Goal: Check status: Check status

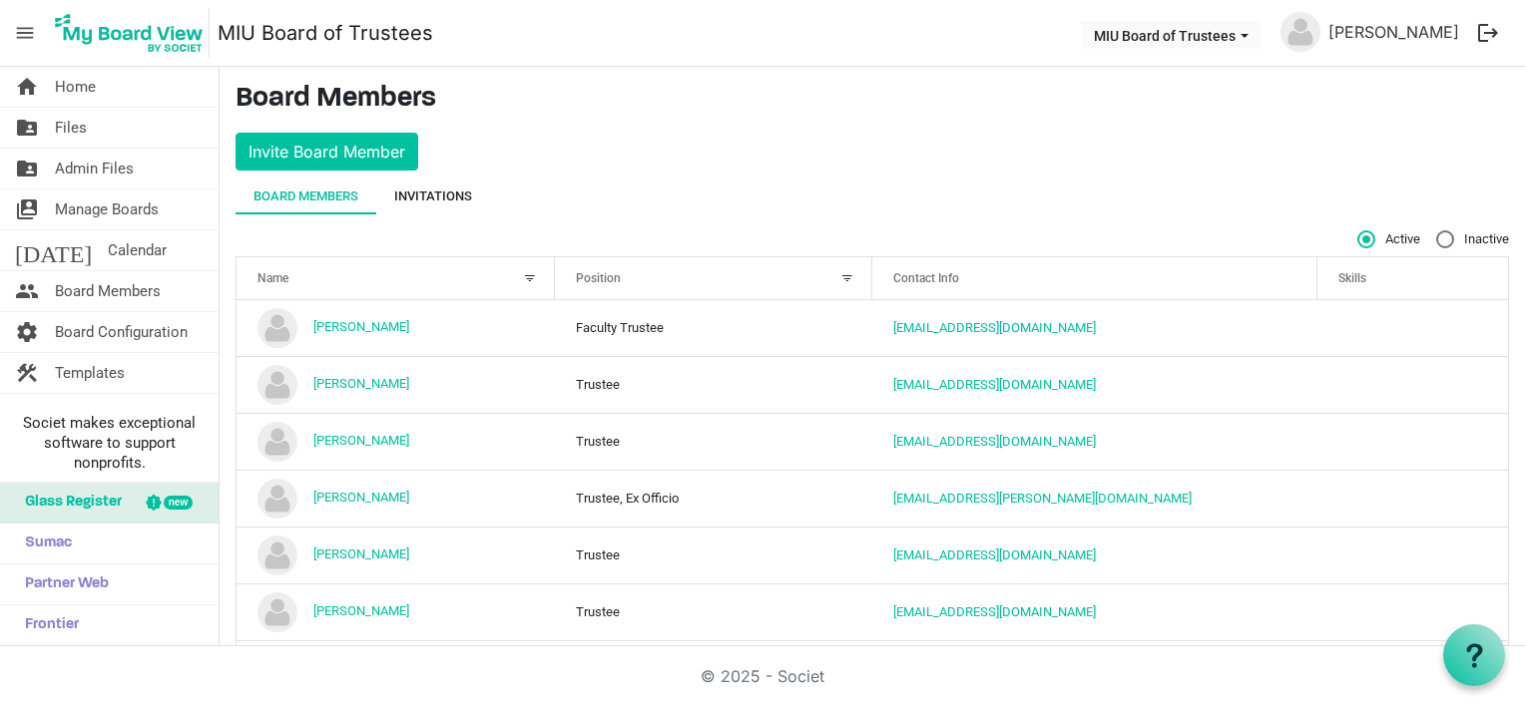
click at [431, 196] on div "Invitations" at bounding box center [433, 197] width 78 height 20
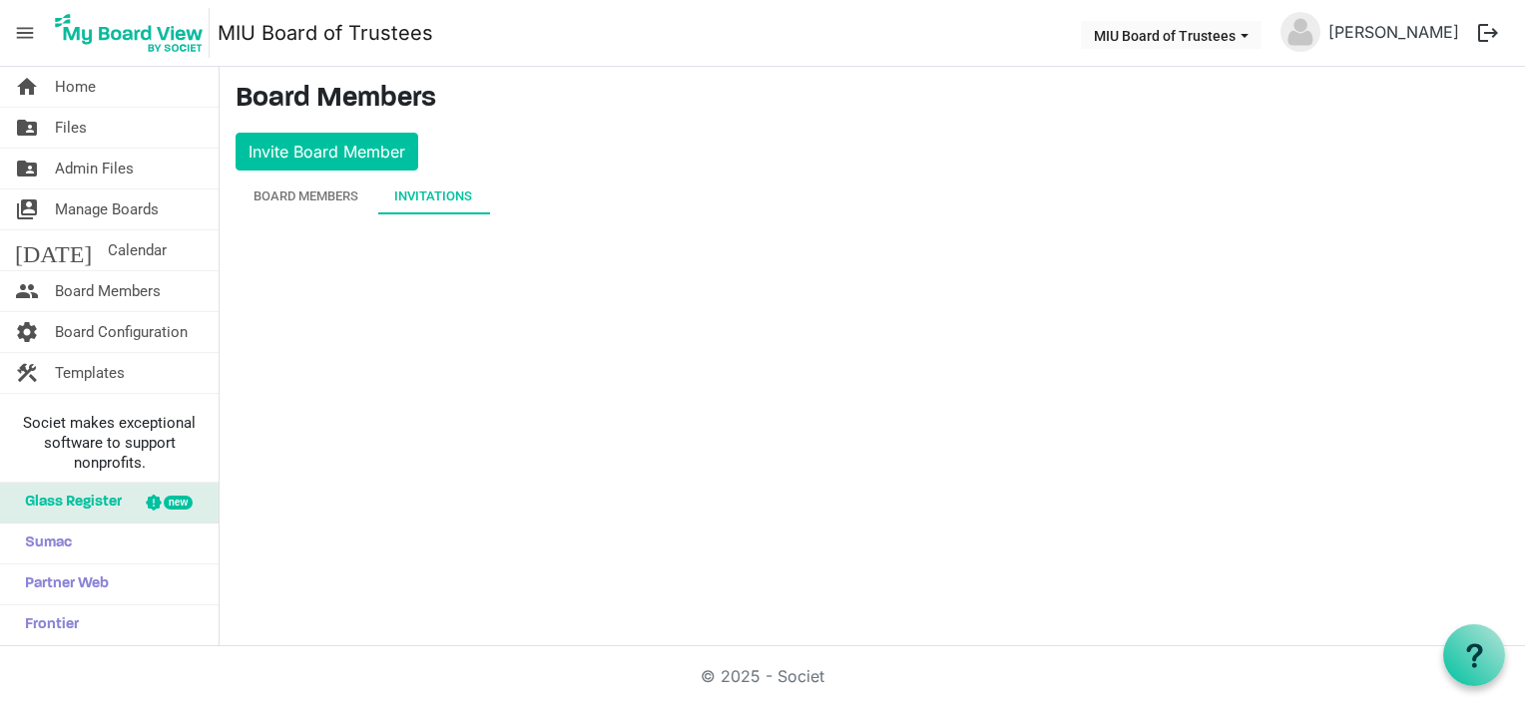
click at [435, 196] on div "Invitations" at bounding box center [433, 197] width 78 height 20
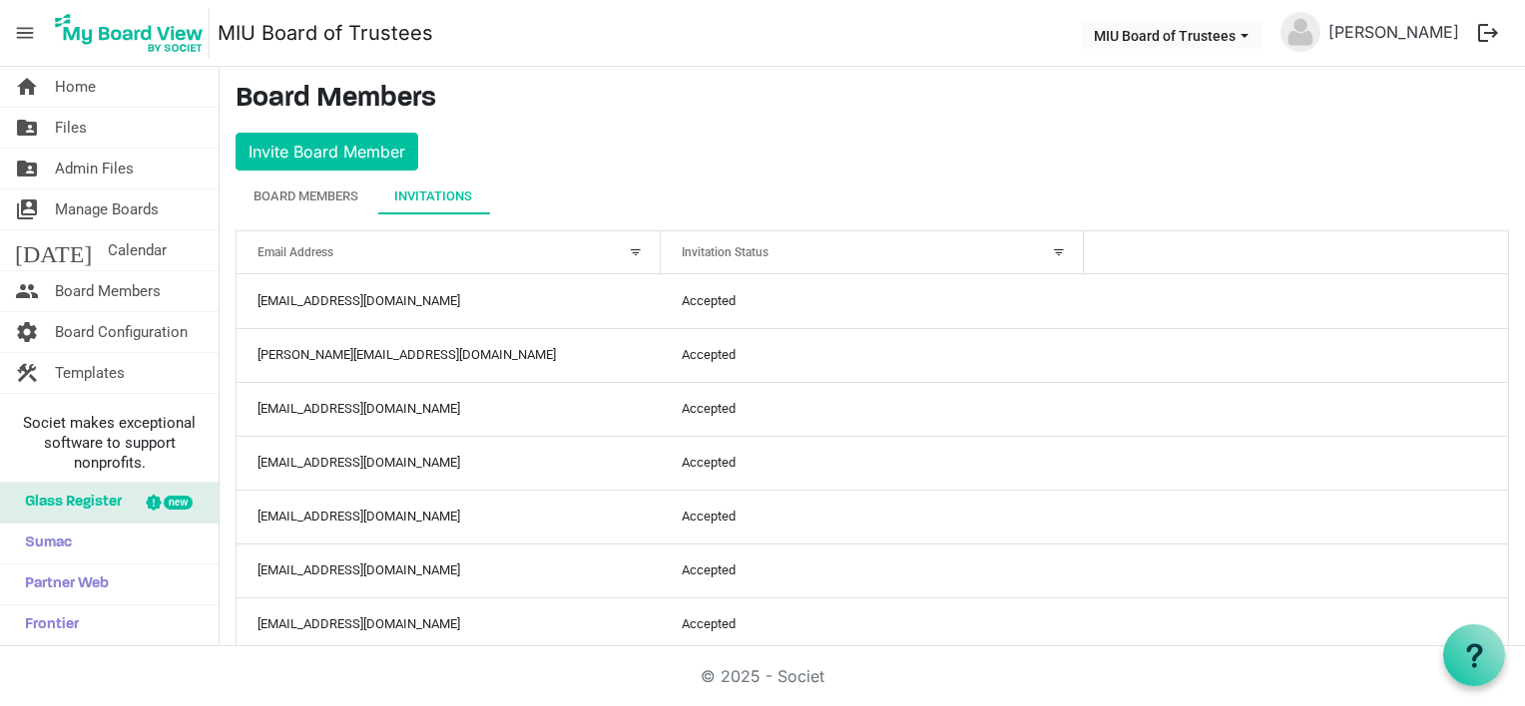
click at [765, 249] on div "Invitation Status" at bounding box center [862, 251] width 374 height 29
click at [1036, 247] on div "Invitation Status" at bounding box center [862, 251] width 374 height 29
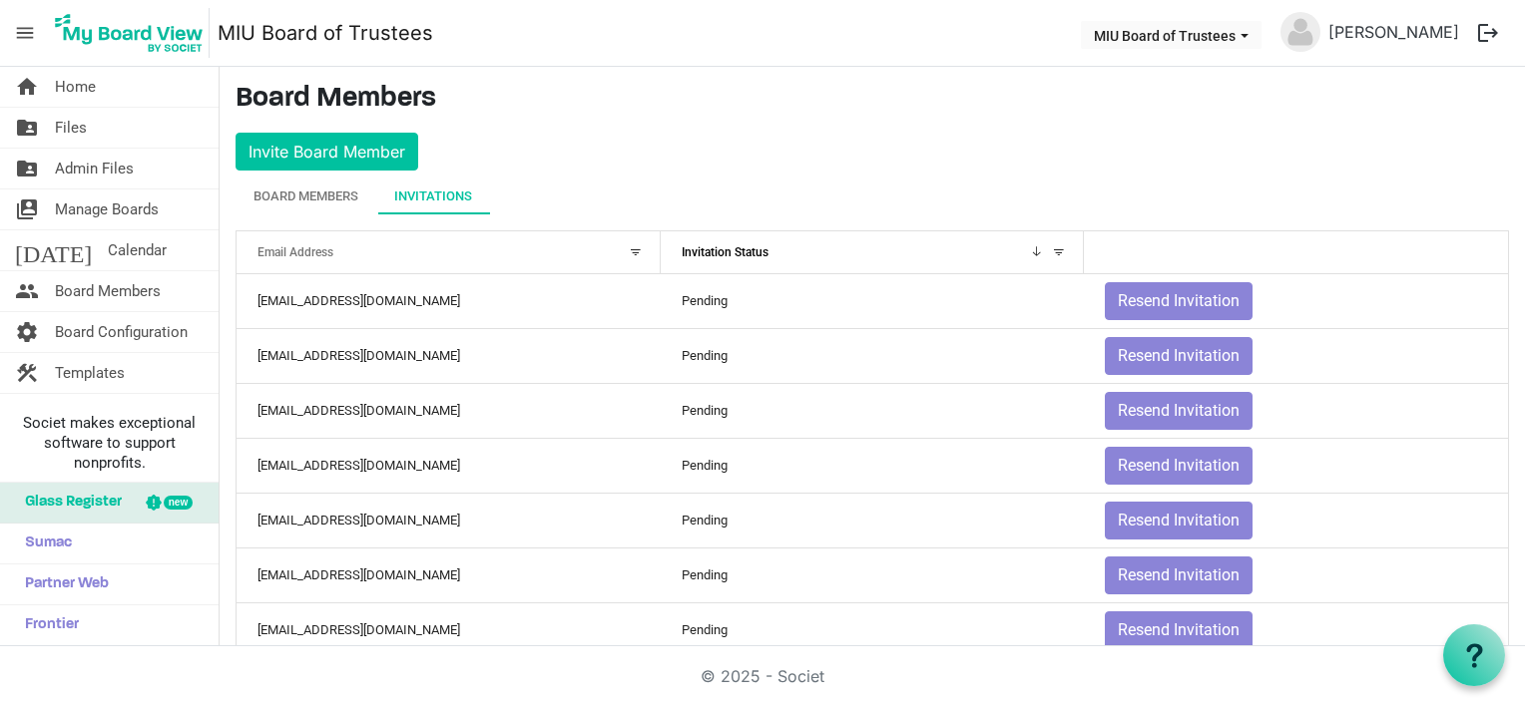
click at [1048, 250] on div at bounding box center [1059, 252] width 22 height 22
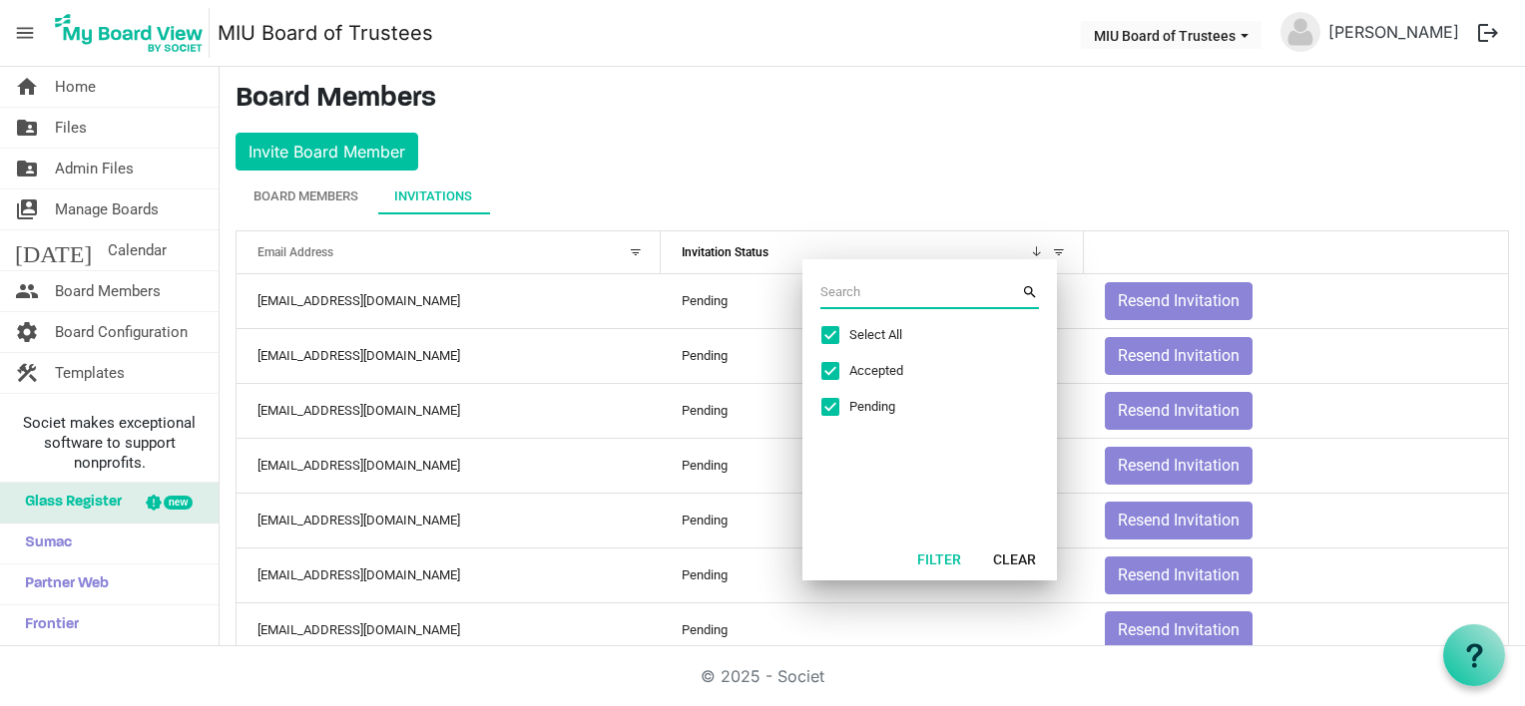
click at [857, 330] on span "Select All" at bounding box center [924, 335] width 150 height 18
checkbox input "false"
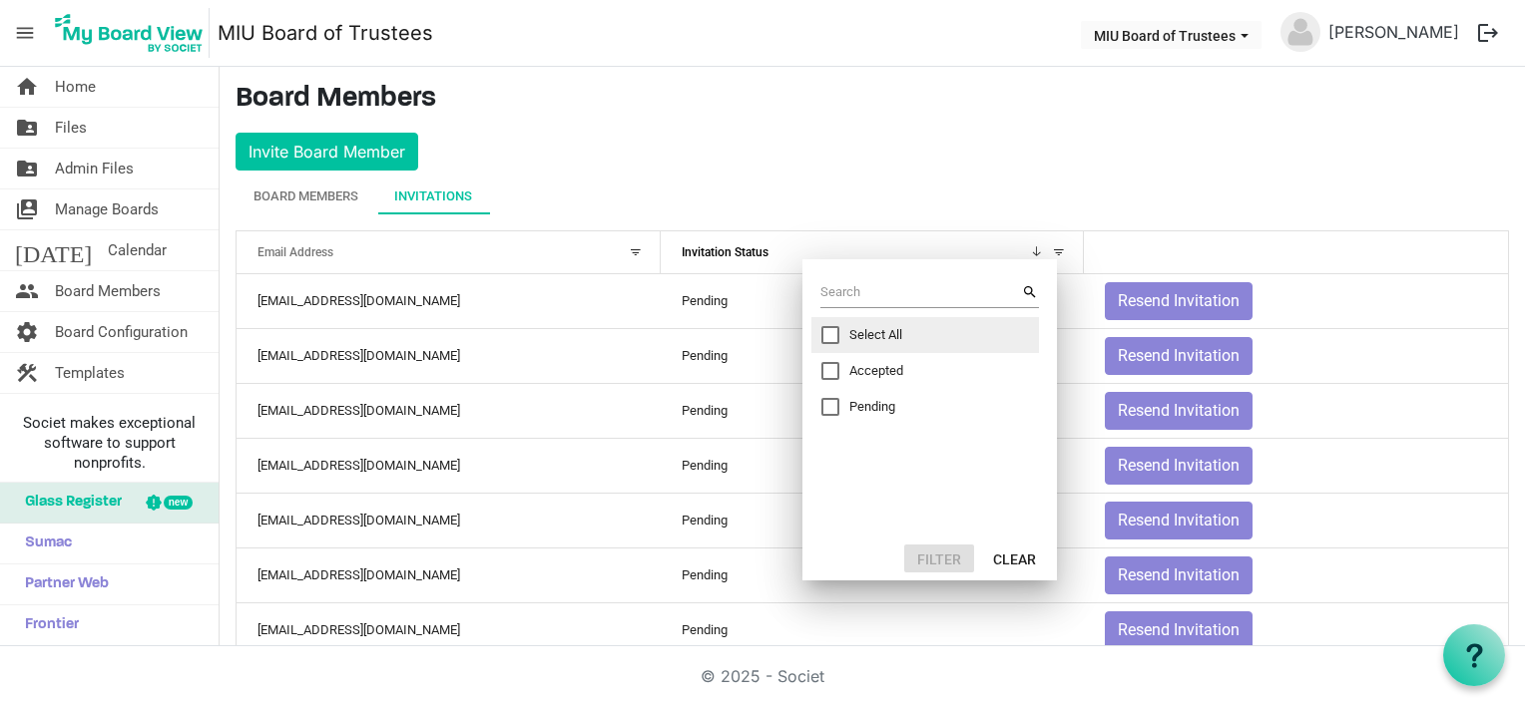
click at [850, 394] on div "Pending" at bounding box center [925, 407] width 228 height 36
click at [838, 399] on div "Pending" at bounding box center [909, 407] width 179 height 18
checkbox input "true"
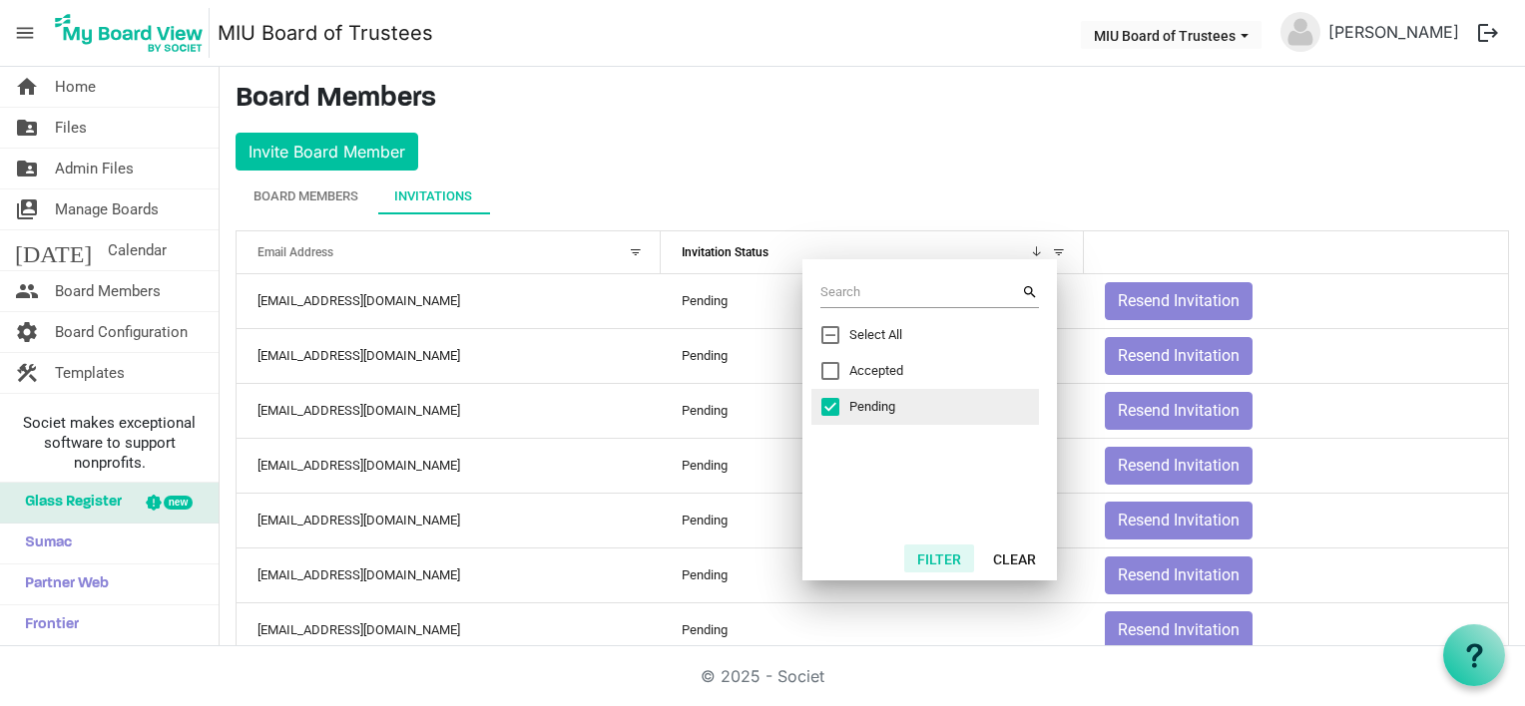
click at [942, 554] on button "Filter" at bounding box center [939, 559] width 70 height 28
